Goal: Task Accomplishment & Management: Manage account settings

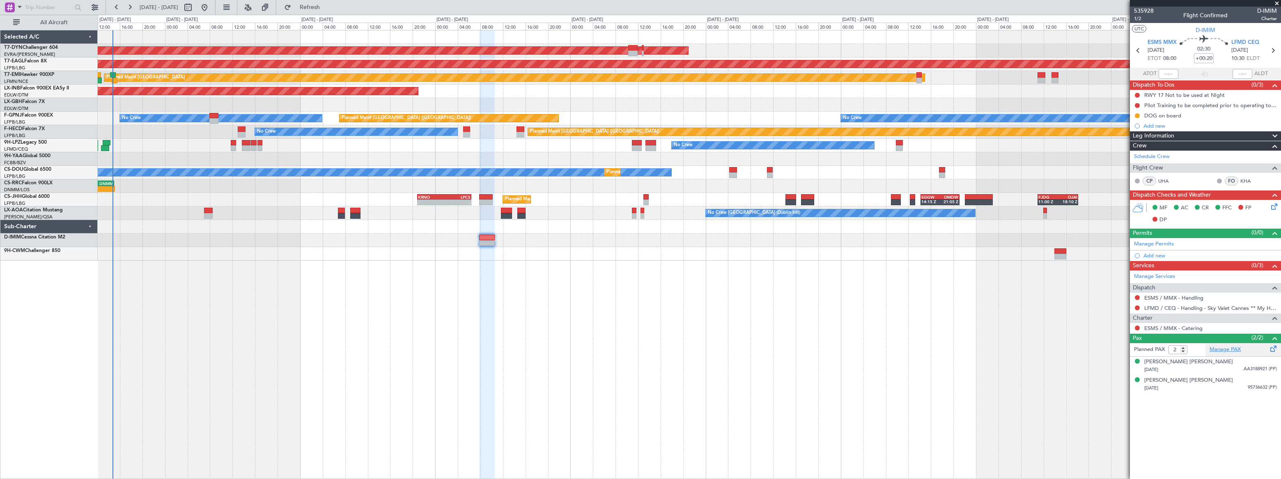
click at [1226, 350] on link "Manage PAX" at bounding box center [1225, 350] width 31 height 8
click at [327, 8] on span "Refresh" at bounding box center [310, 8] width 34 height 6
click at [1136, 328] on button at bounding box center [1137, 328] width 5 height 5
click at [1107, 377] on span "Requested" at bounding box center [1114, 376] width 26 height 8
click at [1187, 328] on link "ESMS / MMX - Catering" at bounding box center [1173, 328] width 58 height 7
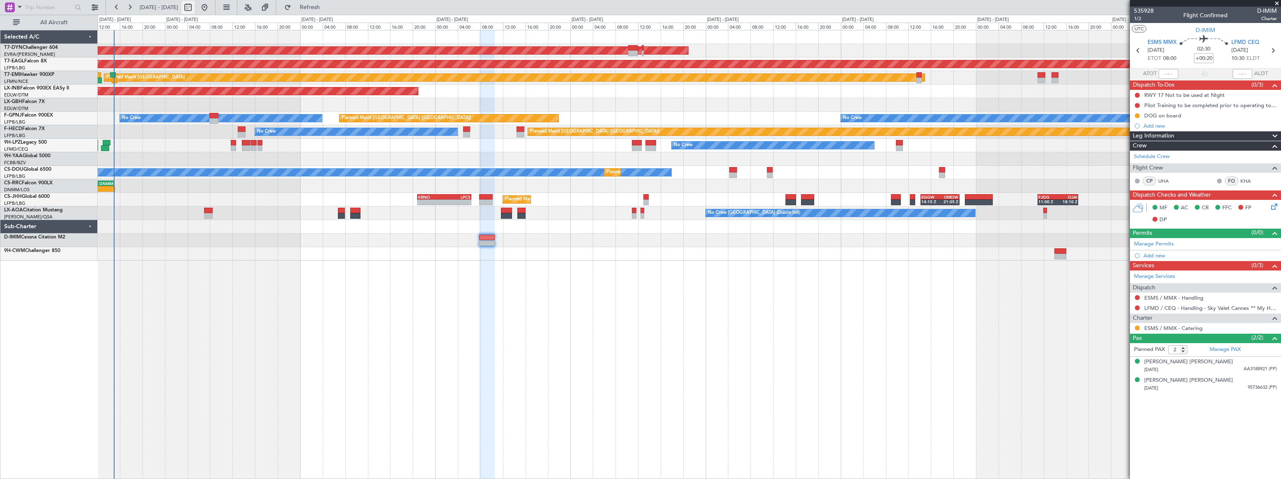
click at [195, 6] on button at bounding box center [187, 7] width 13 height 13
select select "8"
select select "2025"
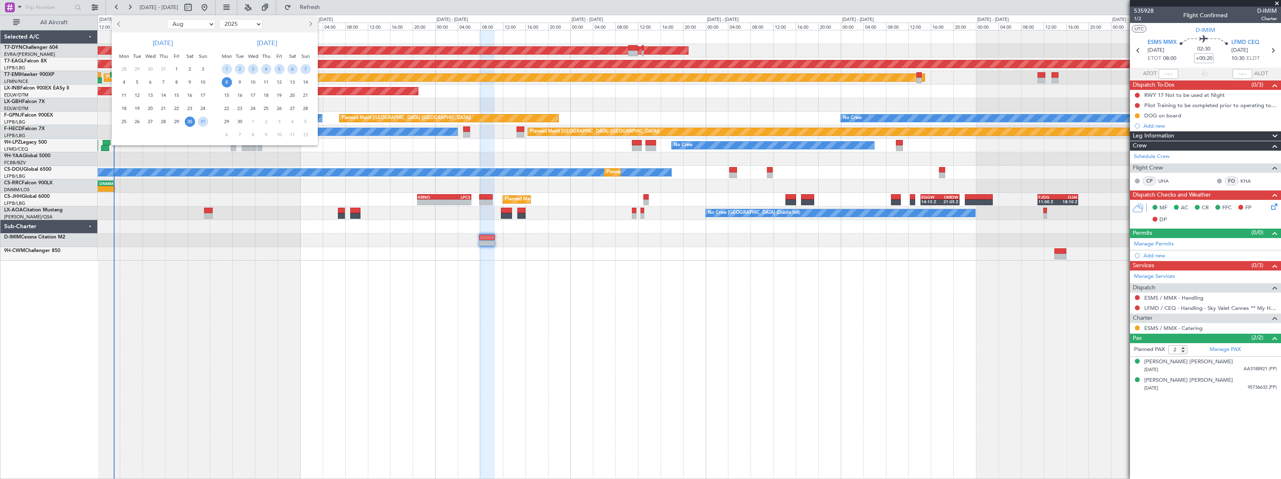
click at [190, 28] on select "Jan Feb Mar Apr May Jun [DATE] Aug Sep Oct Nov Dec" at bounding box center [191, 24] width 48 height 10
select select "11"
click at [167, 19] on select "Jan Feb Mar Apr May Jun [DATE] Aug Sep Oct Nov Dec" at bounding box center [191, 24] width 48 height 10
click at [191, 67] on span "1" at bounding box center [190, 69] width 10 height 10
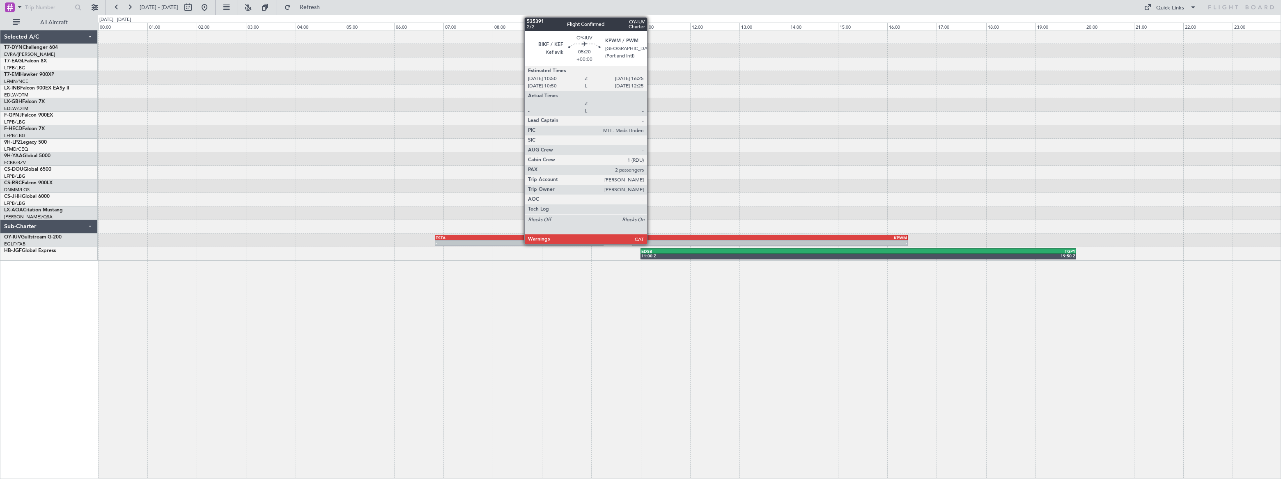
click at [651, 239] on div "BIKF" at bounding box center [701, 237] width 137 height 5
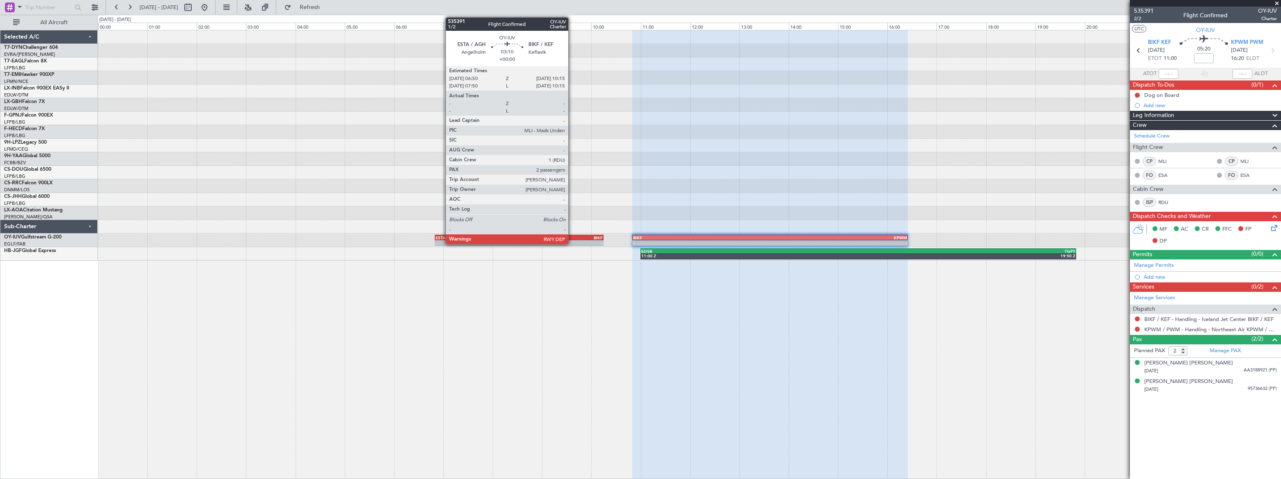
click at [572, 238] on div "BIKF" at bounding box center [560, 237] width 83 height 5
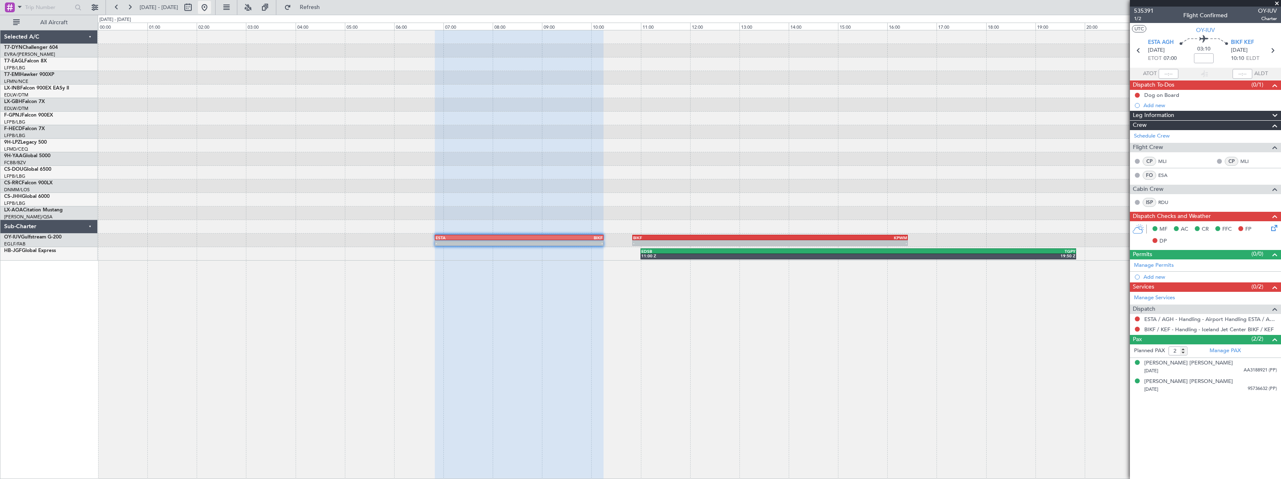
click at [211, 8] on button at bounding box center [204, 7] width 13 height 13
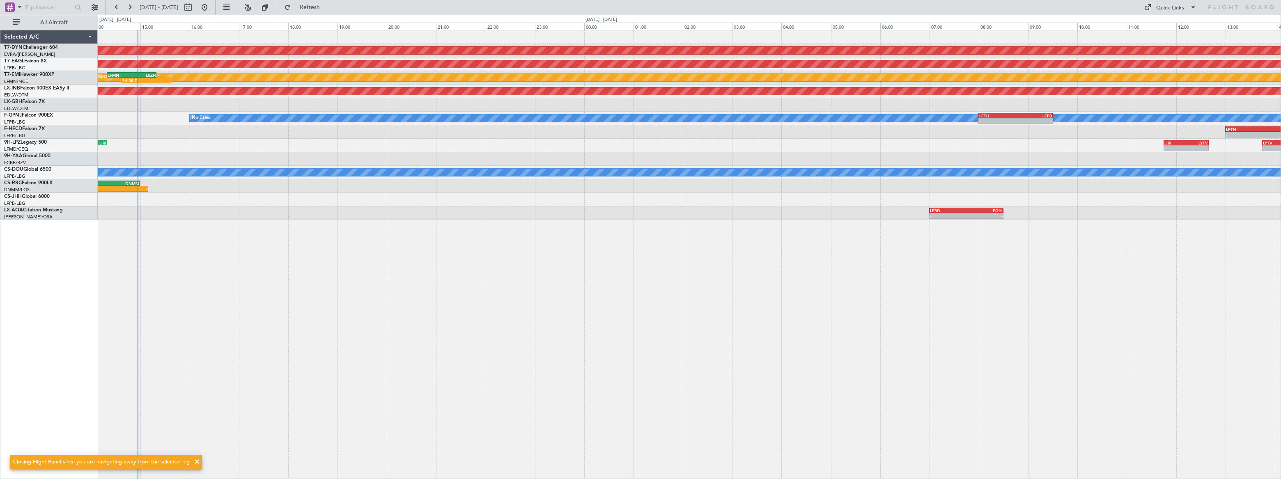
click at [312, 212] on div "AOG Maint Riga (Riga Intl) Grounded [US_STATE] ([GEOGRAPHIC_DATA]) Planned Main…" at bounding box center [689, 254] width 1183 height 449
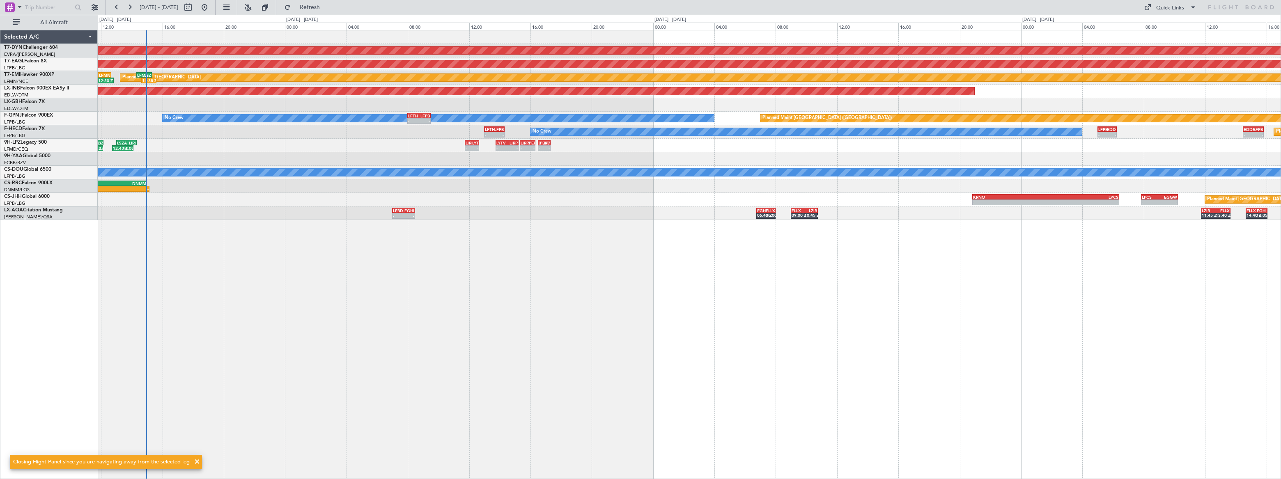
click at [224, 220] on div "AOG Maint Riga (Riga Intl) EGSS 10:20 Z LIPZ 12:00 Z - - Grounded [US_STATE] ([…" at bounding box center [689, 254] width 1183 height 449
